Goal: Information Seeking & Learning: Learn about a topic

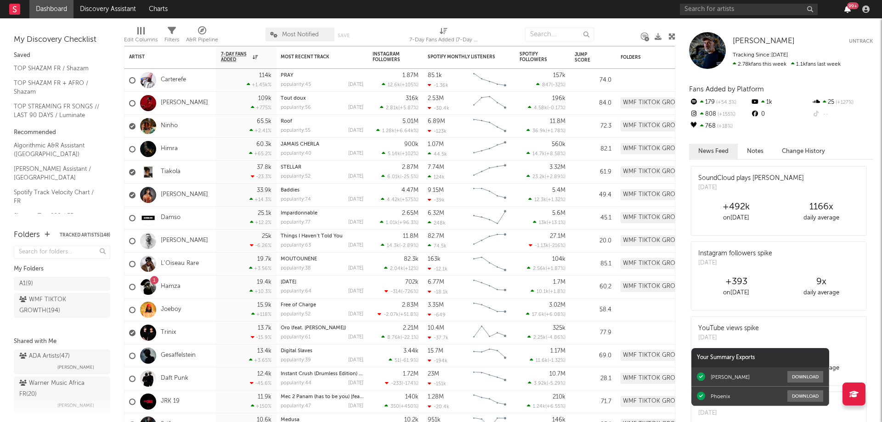
click at [847, 8] on icon "button" at bounding box center [848, 9] width 6 height 7
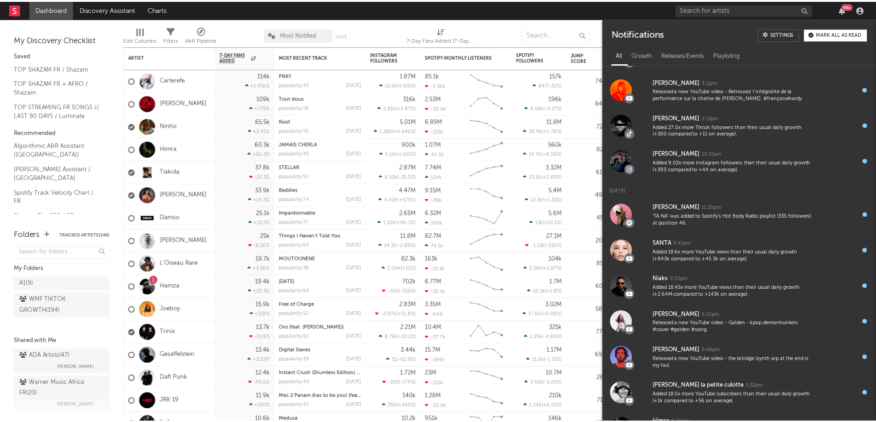
scroll to position [24, 0]
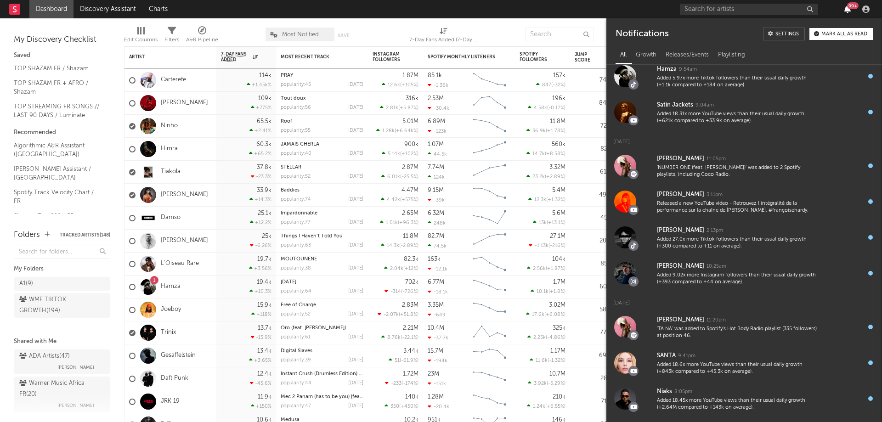
click at [846, 11] on icon "button" at bounding box center [848, 9] width 6 height 7
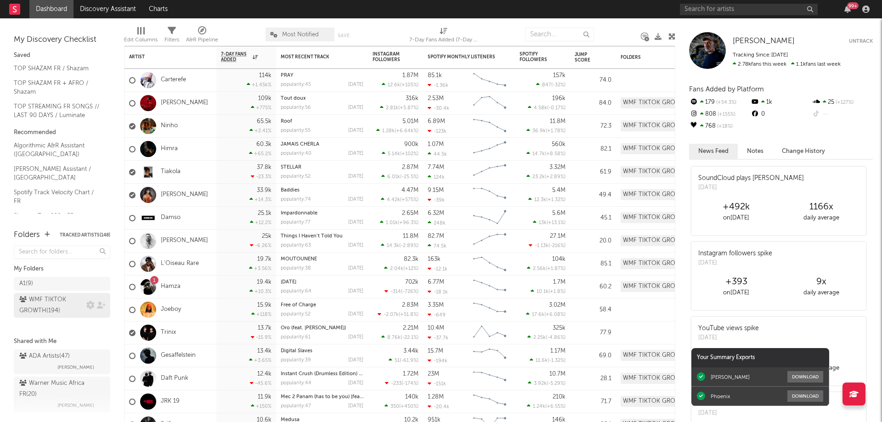
click at [44, 304] on div "WMF TIKTOK GROWTH ( 194 )" at bounding box center [51, 306] width 65 height 22
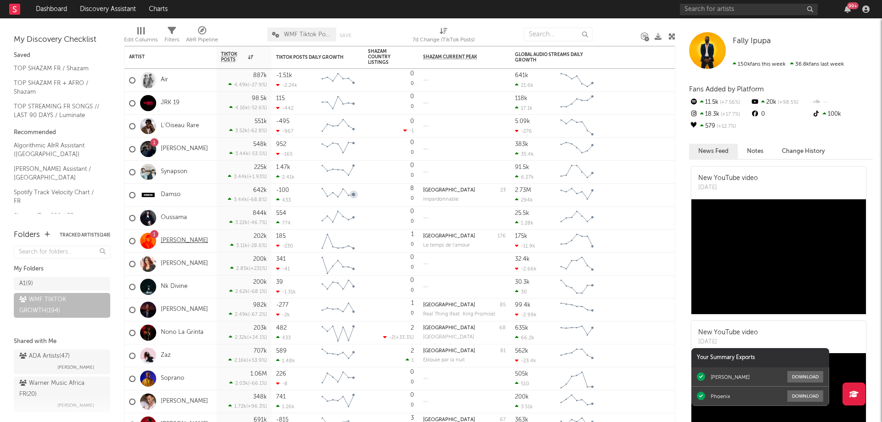
click at [178, 243] on link "[PERSON_NAME]" at bounding box center [184, 241] width 47 height 8
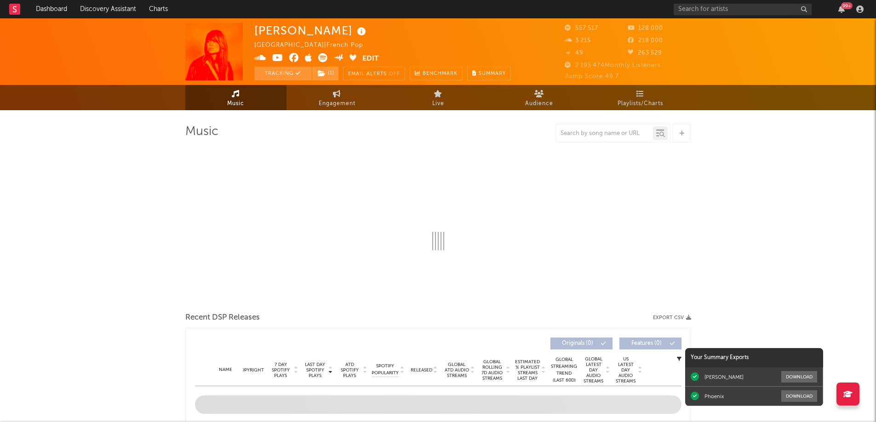
select select "6m"
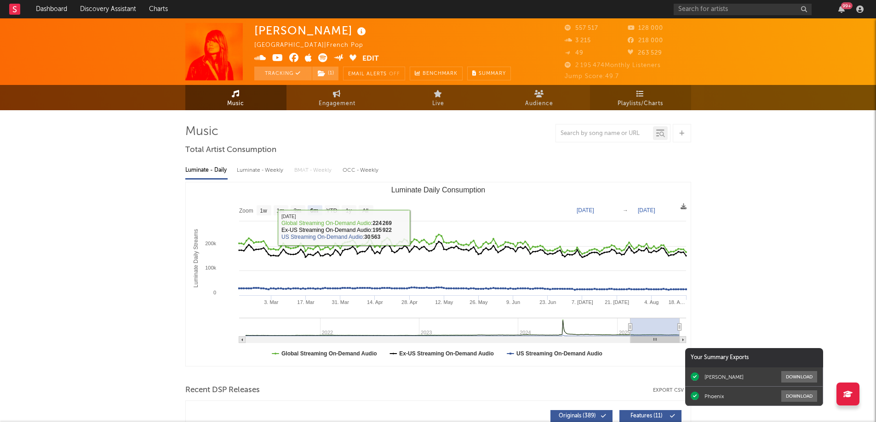
click at [638, 97] on link "Playlists/Charts" at bounding box center [640, 97] width 101 height 25
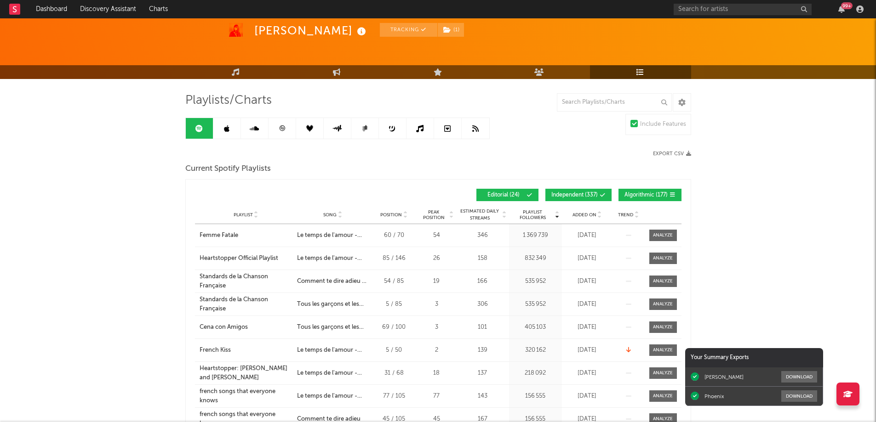
scroll to position [46, 0]
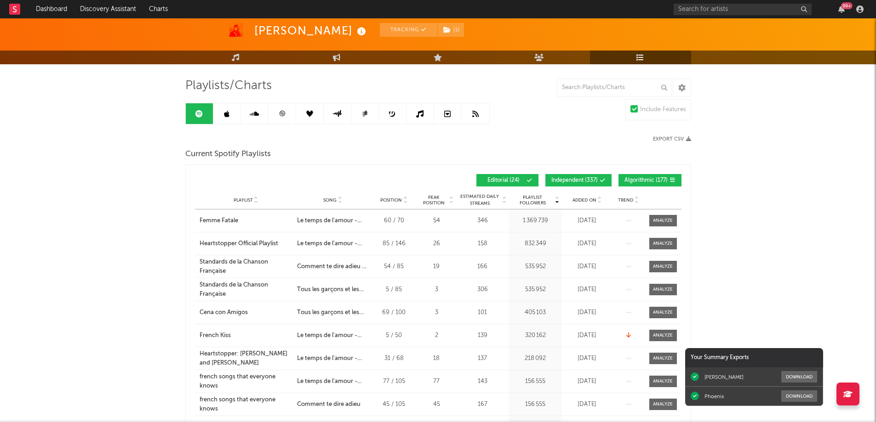
click at [583, 200] on span "Added On" at bounding box center [584, 201] width 24 height 6
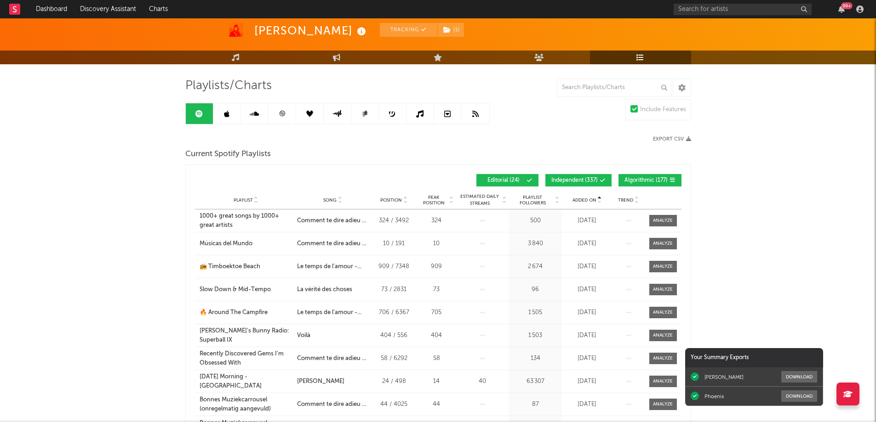
click at [583, 200] on span "Added On" at bounding box center [584, 201] width 24 height 6
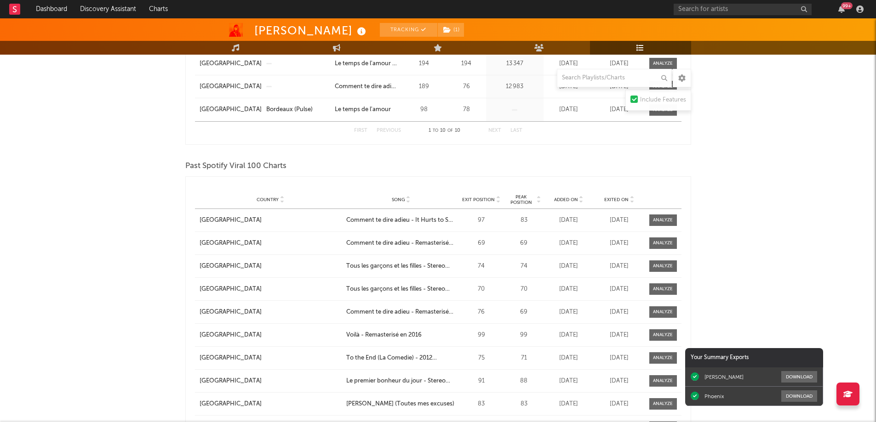
scroll to position [735, 0]
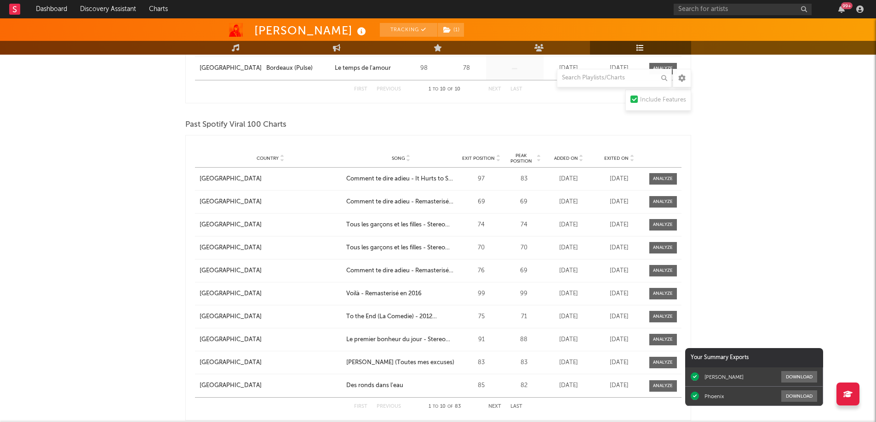
click at [620, 156] on span "Exited On" at bounding box center [616, 159] width 24 height 6
click at [609, 156] on span "Exited On" at bounding box center [616, 159] width 24 height 6
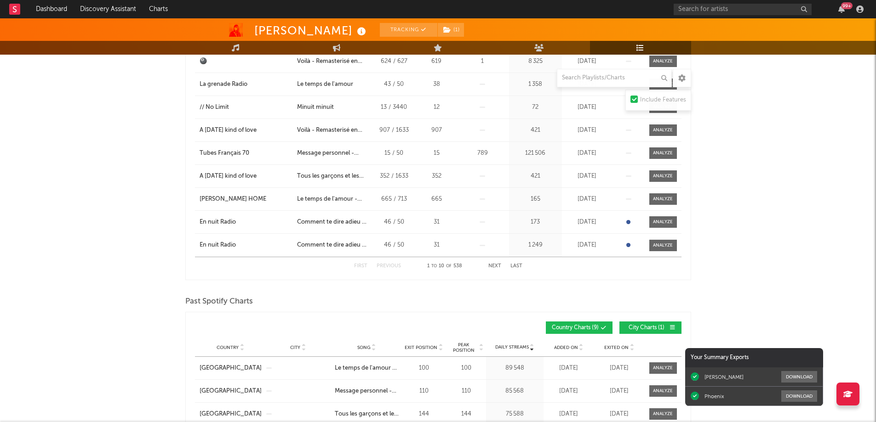
scroll to position [107, 0]
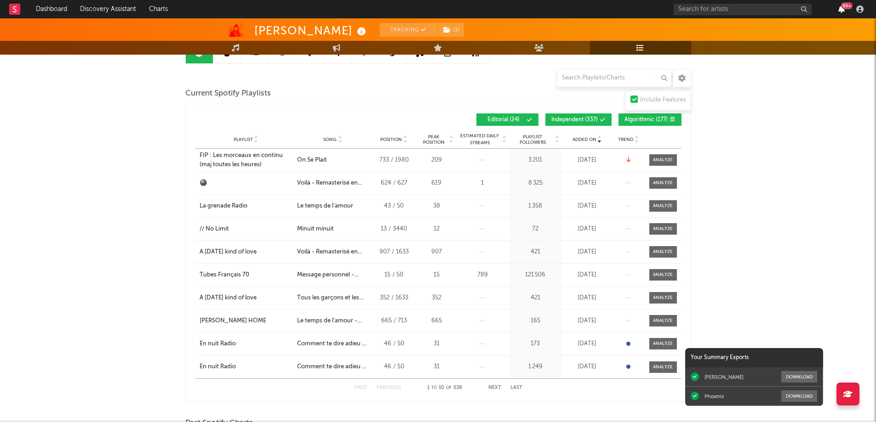
click at [841, 9] on icon "button" at bounding box center [841, 9] width 6 height 7
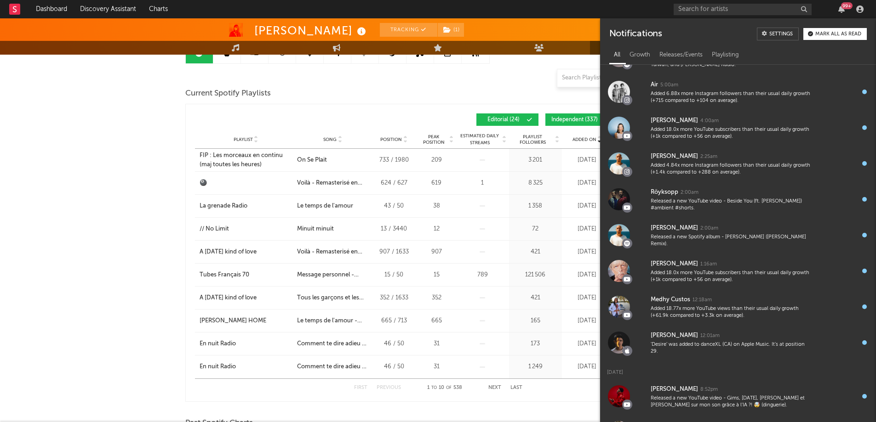
scroll to position [774, 0]
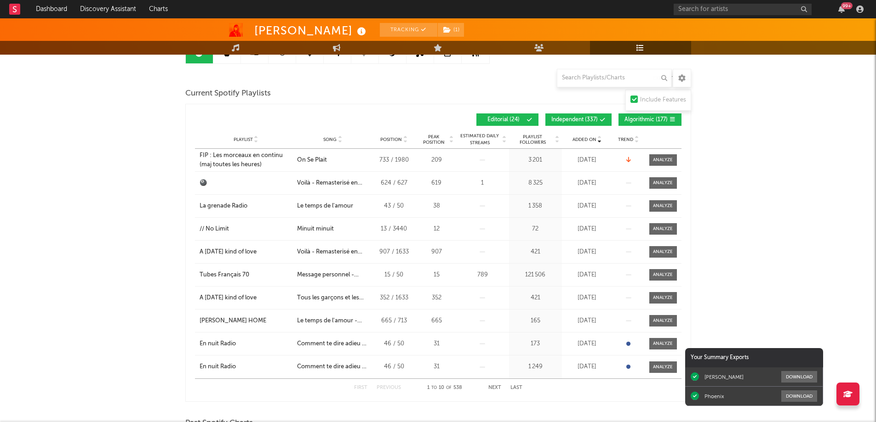
click at [845, 10] on div "99 +" at bounding box center [841, 9] width 14 height 7
click at [838, 8] on icon "button" at bounding box center [841, 9] width 6 height 7
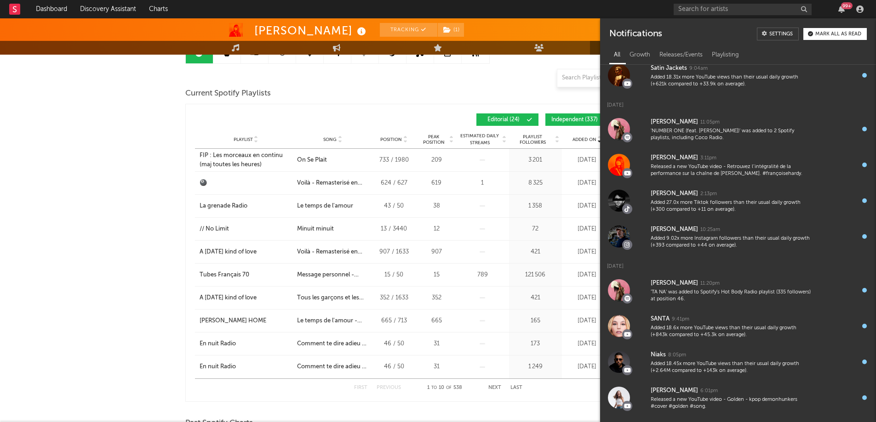
scroll to position [0, 0]
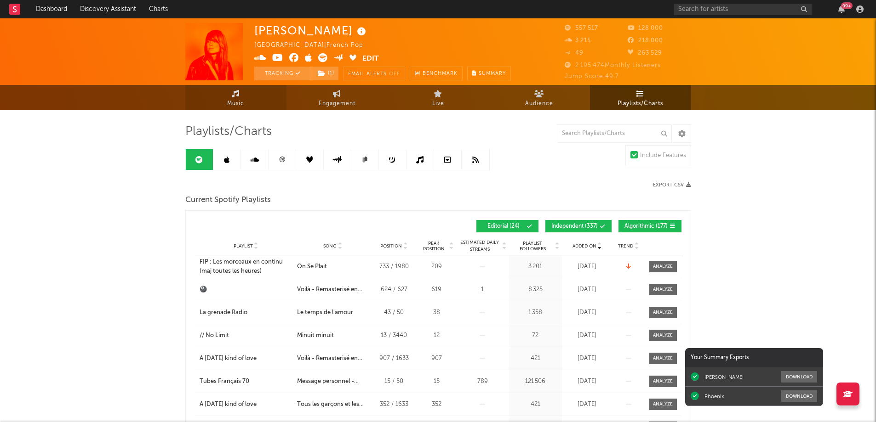
click at [229, 96] on link "Music" at bounding box center [235, 97] width 101 height 25
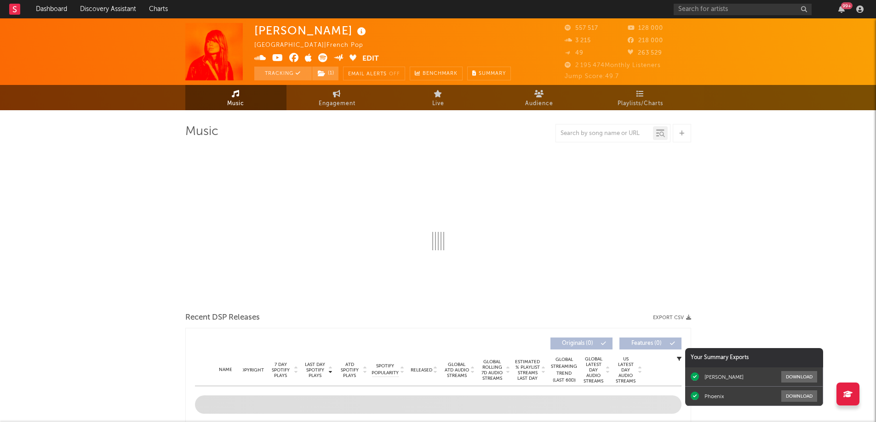
select select "6m"
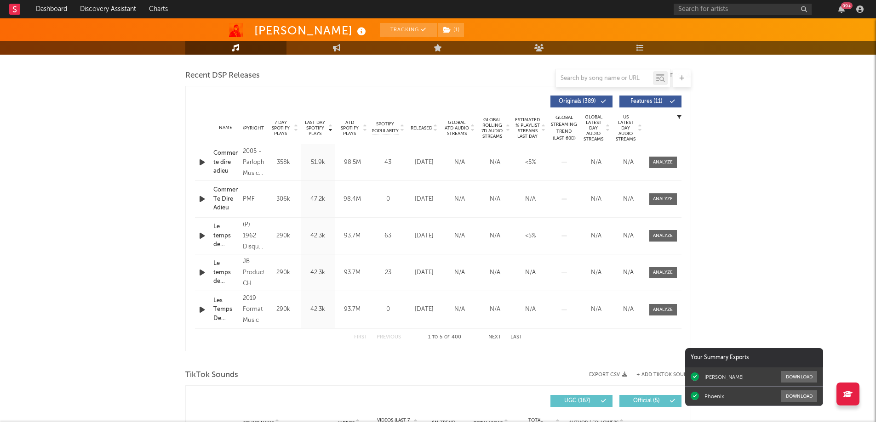
scroll to position [322, 0]
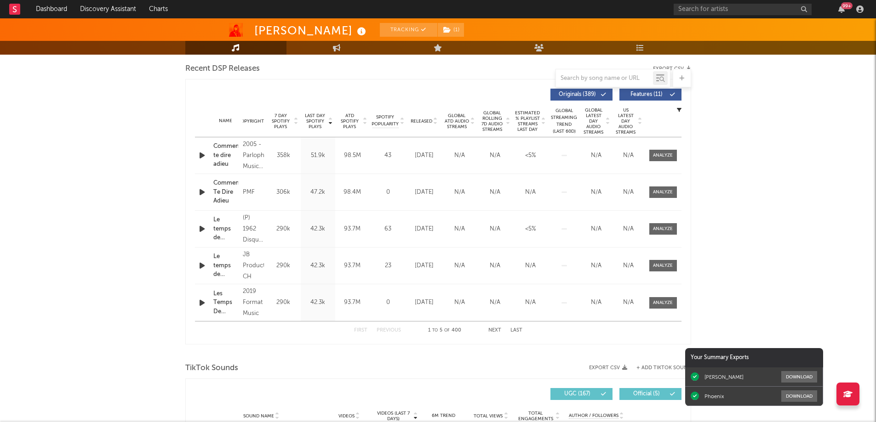
click at [494, 330] on button "Next" at bounding box center [494, 330] width 13 height 5
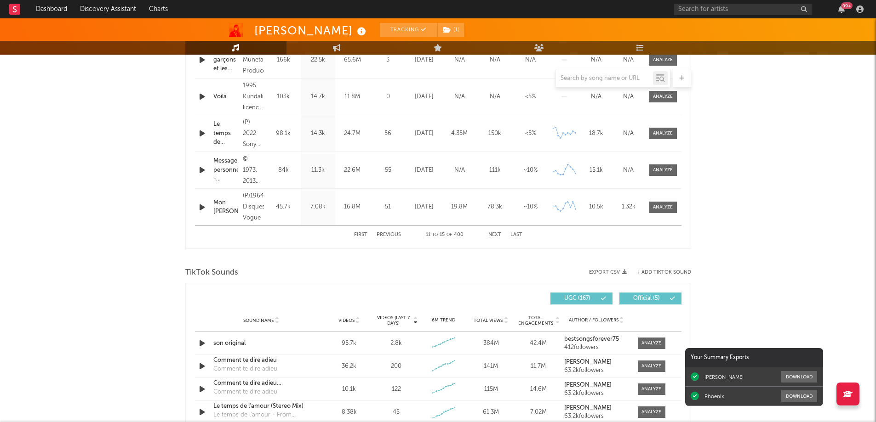
scroll to position [506, 0]
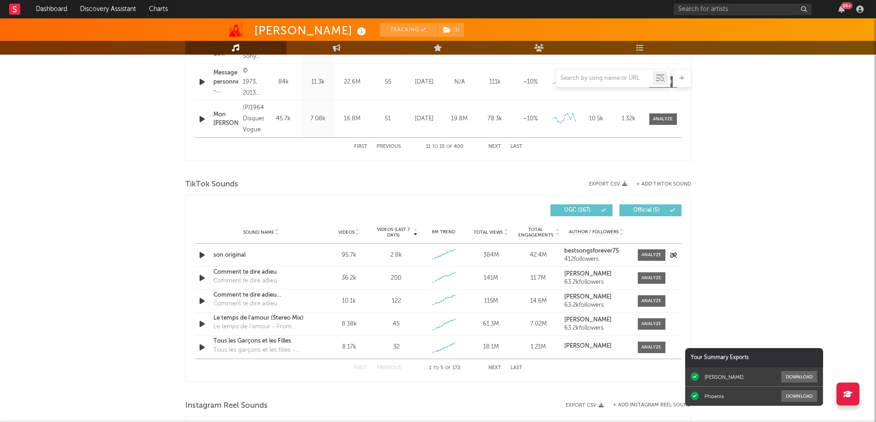
click at [204, 255] on icon "button" at bounding box center [202, 255] width 10 height 11
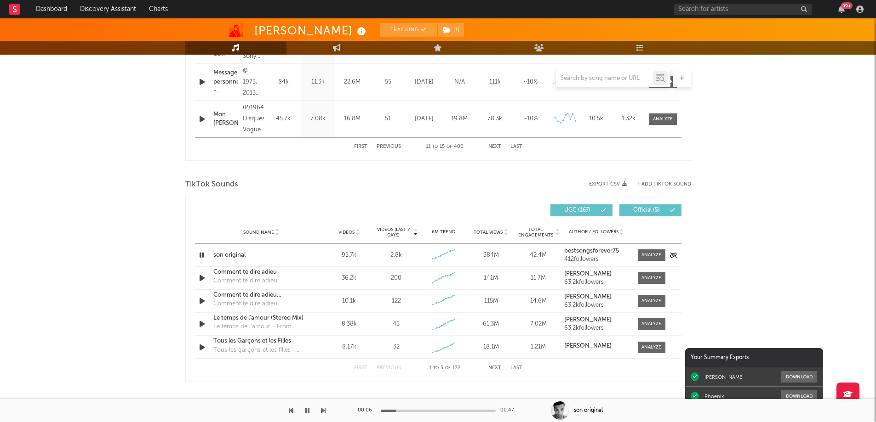
click at [204, 255] on icon "button" at bounding box center [201, 255] width 9 height 11
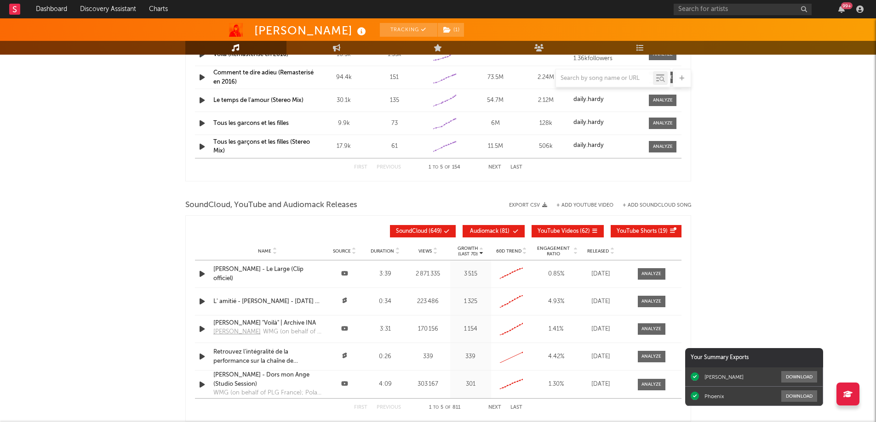
scroll to position [919, 0]
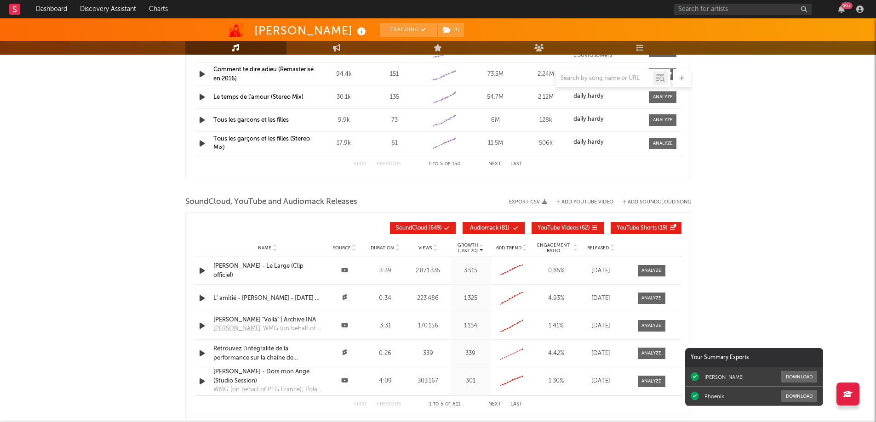
click at [436, 248] on icon at bounding box center [434, 250] width 5 height 4
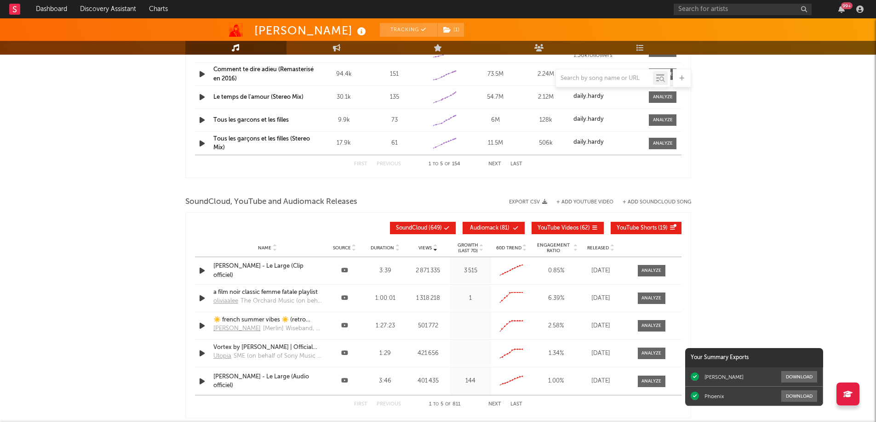
click at [239, 265] on div "[PERSON_NAME] - Le Large (Clip officiel)" at bounding box center [267, 271] width 108 height 18
